Goal: Task Accomplishment & Management: Use online tool/utility

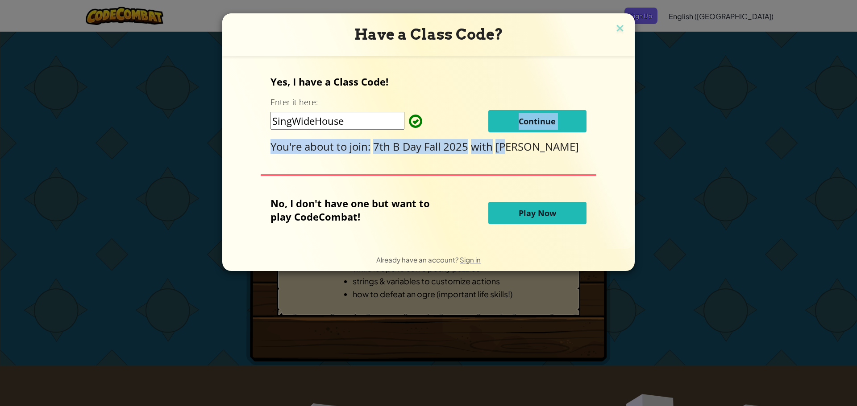
drag, startPoint x: 512, startPoint y: 136, endPoint x: 515, endPoint y: 117, distance: 19.1
click at [515, 122] on div "Yes, I have a Class Code! Enter it here: SingWideHouse Continue You're about to…" at bounding box center [427, 114] width 315 height 79
click at [507, 120] on button "Continue" at bounding box center [537, 121] width 98 height 22
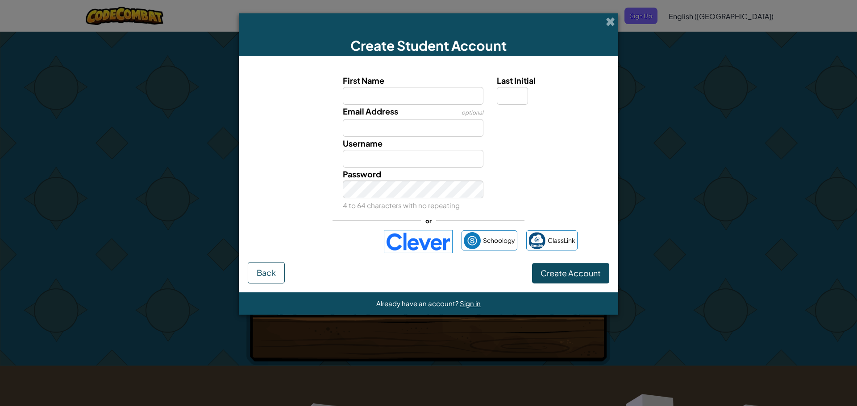
click at [409, 234] on img at bounding box center [418, 241] width 69 height 23
click at [430, 233] on img at bounding box center [418, 241] width 69 height 23
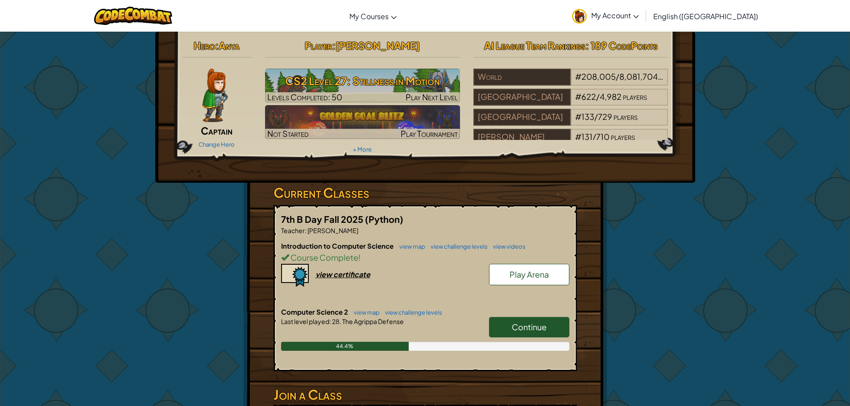
click at [526, 325] on span "Continue" at bounding box center [529, 327] width 35 height 10
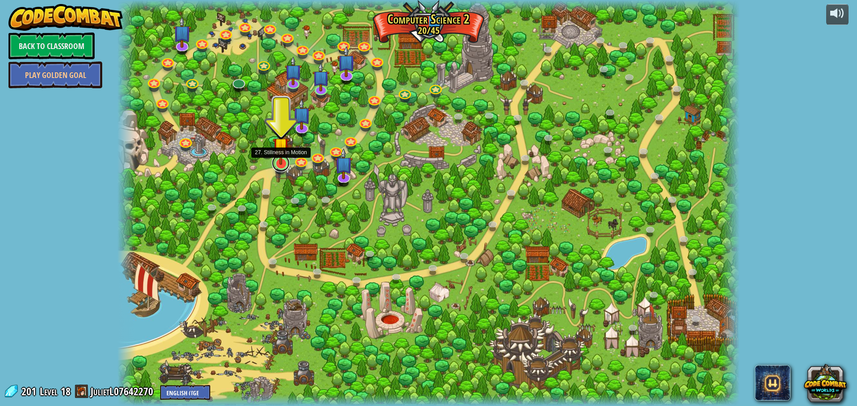
click at [283, 167] on link at bounding box center [281, 163] width 18 height 18
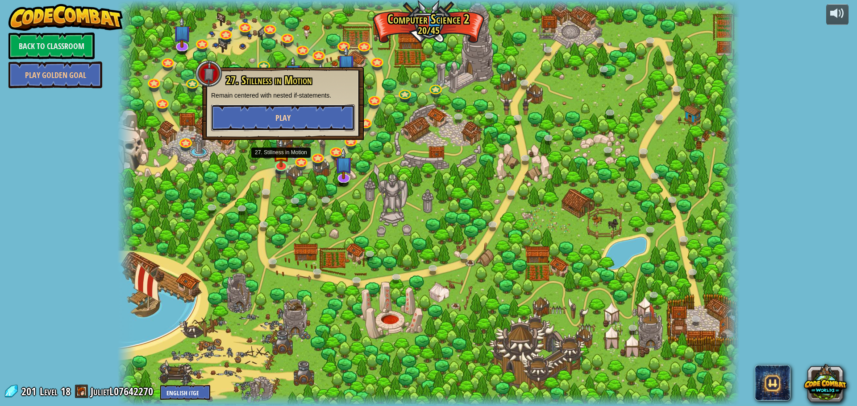
click at [312, 114] on button "Play" at bounding box center [283, 117] width 144 height 27
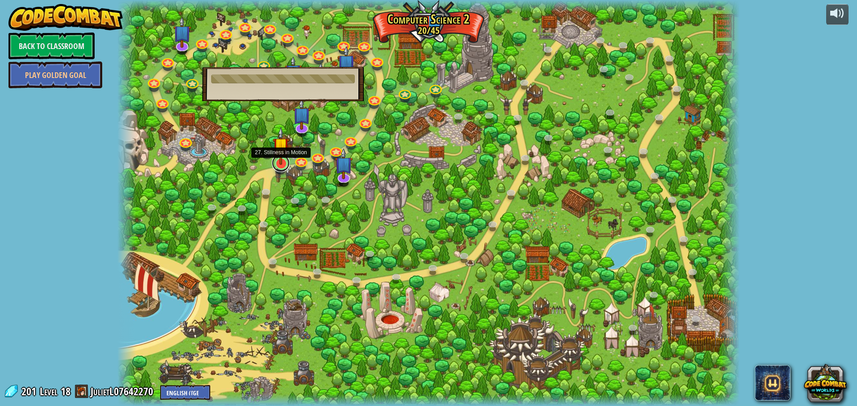
click at [284, 165] on link at bounding box center [281, 163] width 18 height 18
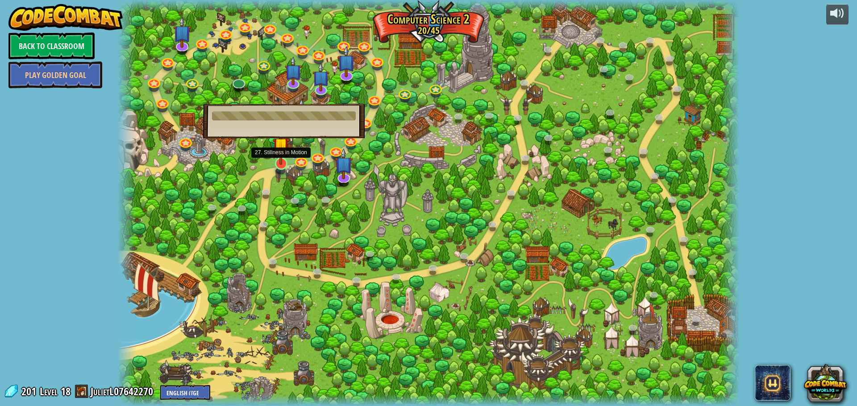
click at [279, 161] on img at bounding box center [281, 146] width 17 height 38
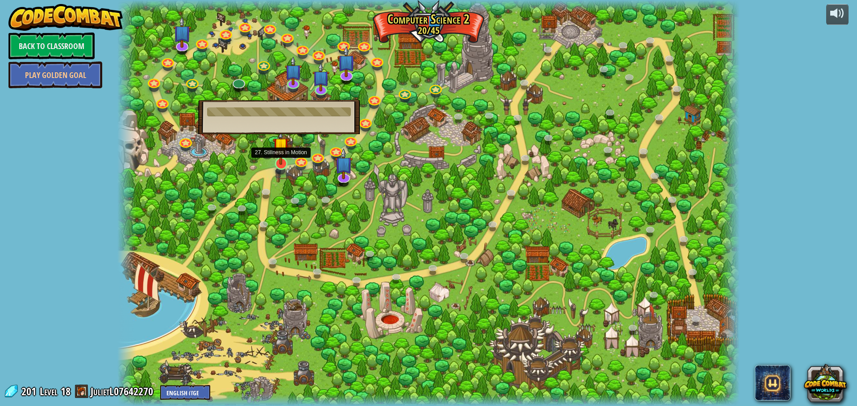
click at [279, 161] on img at bounding box center [281, 146] width 17 height 38
